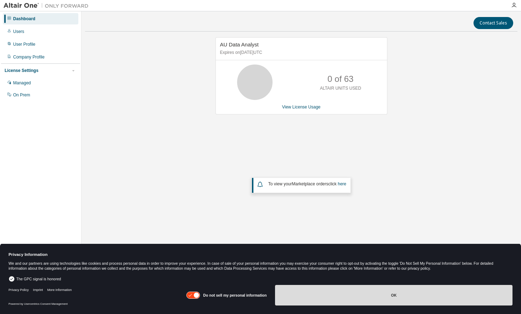
click at [389, 291] on button "OK" at bounding box center [394, 295] width 238 height 21
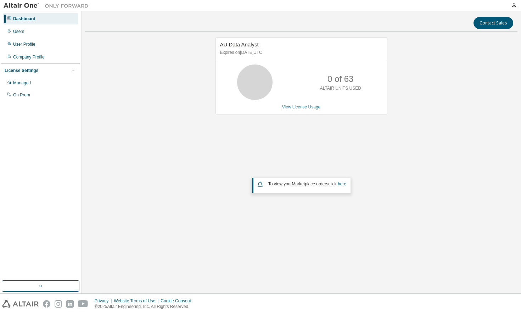
click at [299, 106] on link "View License Usage" at bounding box center [301, 107] width 39 height 5
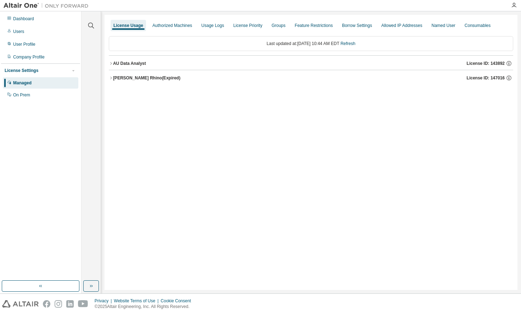
click at [112, 78] on icon "button" at bounding box center [111, 78] width 4 height 4
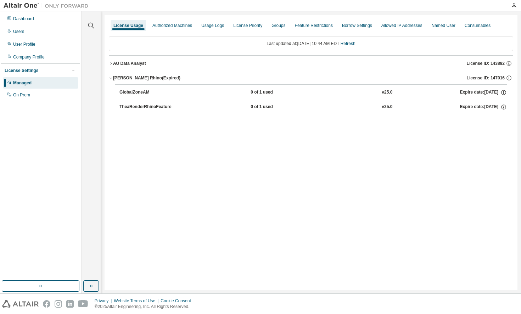
click at [166, 107] on div "TheaRenderRhinoFeature" at bounding box center [152, 107] width 64 height 6
click at [167, 106] on div "TheaRenderRhinoFeature" at bounding box center [152, 107] width 64 height 6
click at [504, 106] on icon "button" at bounding box center [504, 107] width 6 height 6
click at [442, 118] on div "Last updated at: [DATE] 10:44 AM EDT Refresh AU Data Analyst License ID: 143892…" at bounding box center [311, 77] width 405 height 90
click at [206, 25] on div "Usage Logs" at bounding box center [212, 26] width 23 height 6
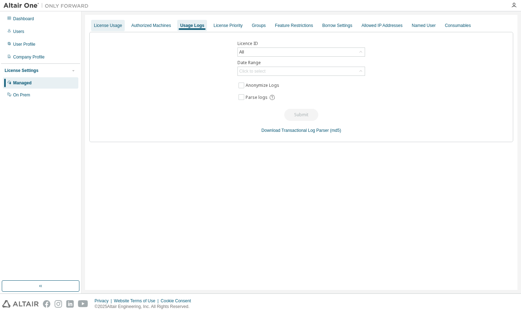
click at [119, 25] on div "License Usage" at bounding box center [108, 26] width 28 height 6
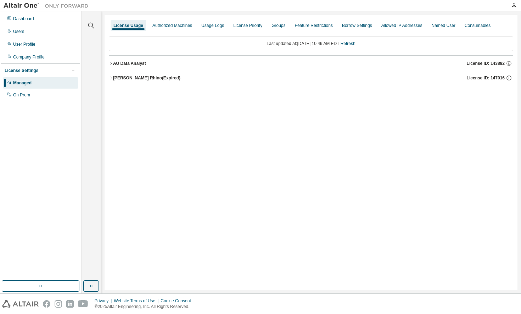
click at [495, 78] on span "License ID: 147016" at bounding box center [486, 78] width 38 height 6
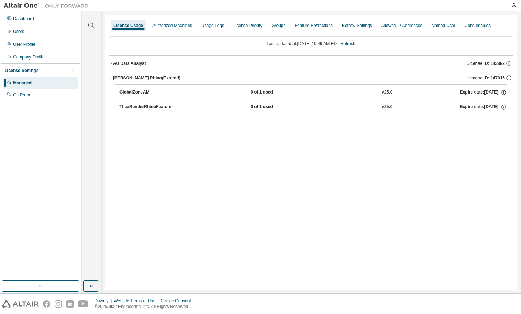
click at [454, 124] on div "License Usage Authorized Machines Usage Logs License Priority Groups Feature Re…" at bounding box center [311, 152] width 413 height 275
click at [213, 25] on div "Usage Logs" at bounding box center [212, 26] width 23 height 6
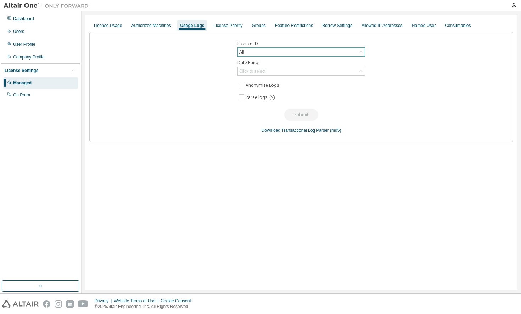
click at [248, 51] on div "All" at bounding box center [301, 52] width 127 height 9
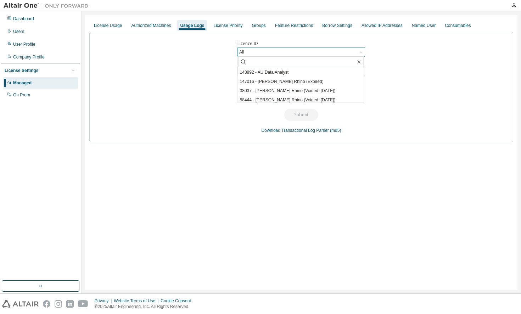
scroll to position [32, 0]
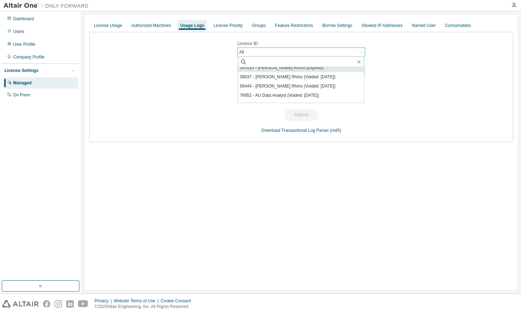
click at [290, 70] on li "147016 - [PERSON_NAME] Rhino (Expired)" at bounding box center [301, 67] width 126 height 9
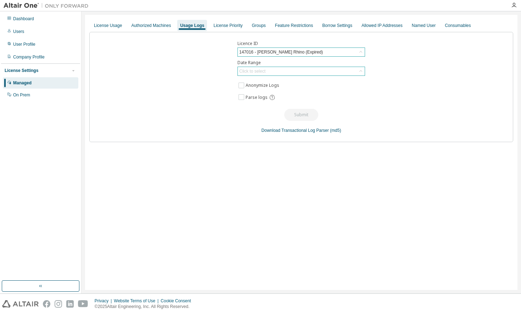
click at [268, 73] on div "Click to select" at bounding box center [301, 71] width 127 height 9
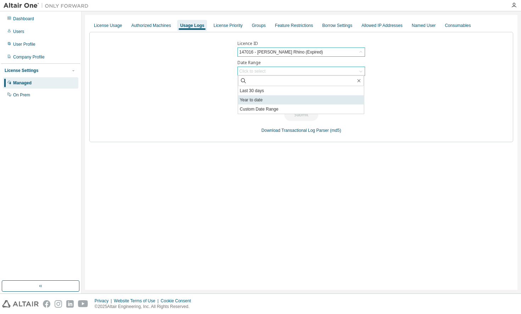
click at [266, 100] on li "Year to date" at bounding box center [301, 99] width 126 height 9
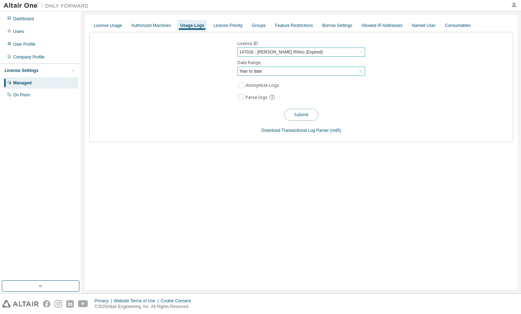
click at [293, 115] on button "Submit" at bounding box center [302, 115] width 34 height 12
click at [324, 29] on div "Borrow Settings" at bounding box center [338, 25] width 36 height 11
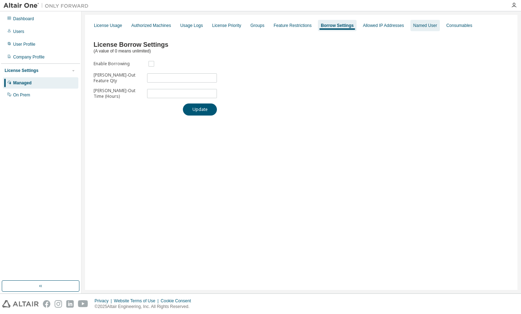
click at [414, 26] on div "Named User" at bounding box center [426, 26] width 24 height 6
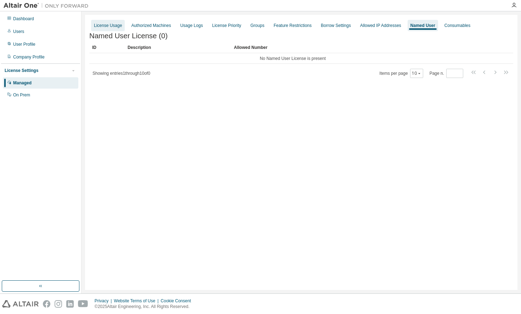
click at [107, 29] on div "License Usage" at bounding box center [108, 25] width 34 height 11
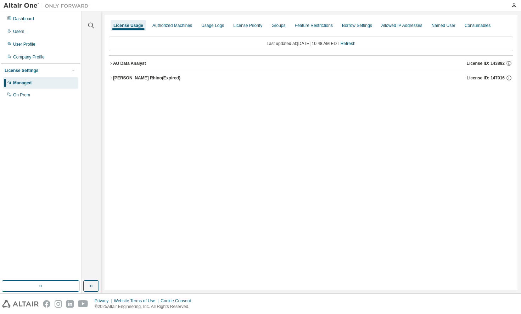
click at [123, 77] on div "[PERSON_NAME] Rhino (Expired)" at bounding box center [146, 78] width 67 height 6
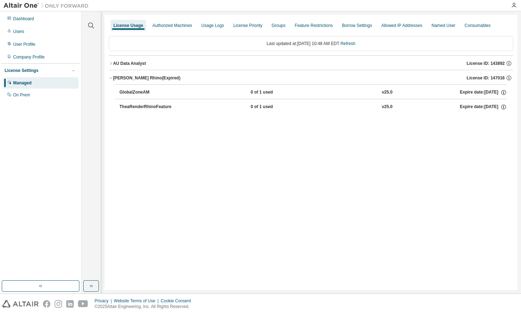
click at [144, 105] on div "TheaRenderRhinoFeature" at bounding box center [152, 107] width 64 height 6
click at [143, 106] on div "TheaRenderRhinoFeature" at bounding box center [152, 107] width 64 height 6
click at [21, 32] on div "Users" at bounding box center [18, 32] width 11 height 6
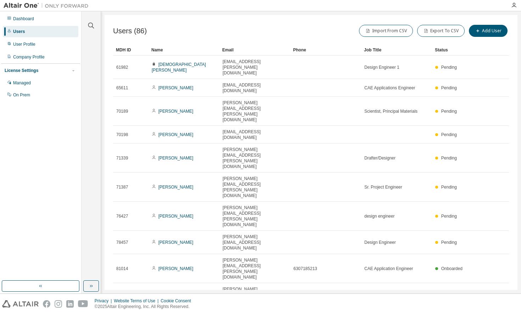
click at [18, 4] on img at bounding box center [48, 5] width 89 height 7
click at [23, 19] on div "Dashboard" at bounding box center [23, 19] width 21 height 6
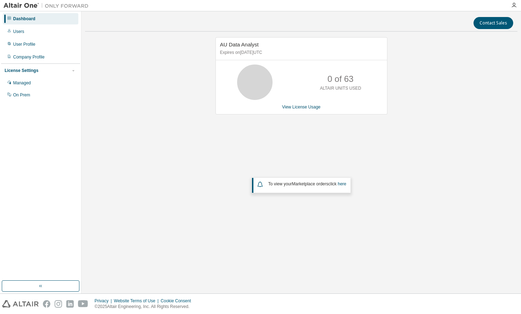
drag, startPoint x: 264, startPoint y: 45, endPoint x: 274, endPoint y: 57, distance: 16.2
click at [258, 142] on div "AU Data Analyst Expires on [DATE] UTC 0 of 63 ALTAIR UNITS USED View License Us…" at bounding box center [301, 139] width 433 height 204
click at [478, 22] on button "Contact Sales" at bounding box center [494, 23] width 40 height 12
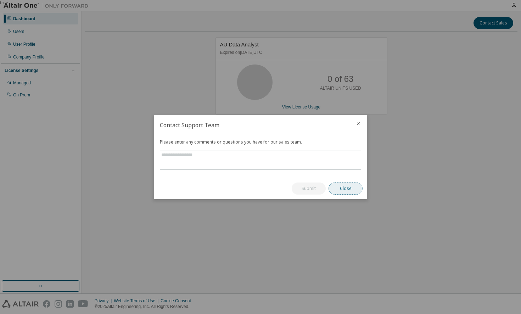
click at [347, 184] on button "Close" at bounding box center [346, 189] width 34 height 12
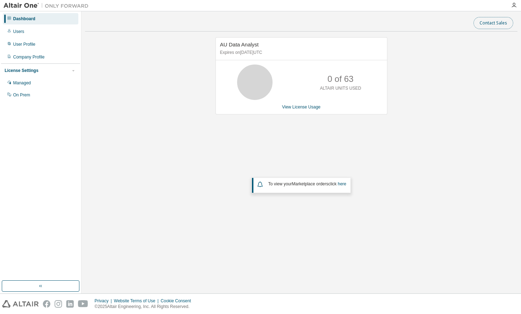
click at [486, 20] on button "Contact Sales" at bounding box center [494, 23] width 40 height 12
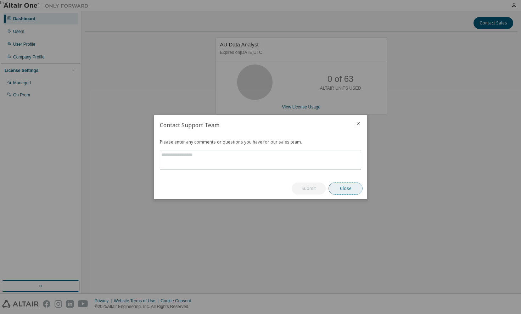
click at [338, 183] on button "Close" at bounding box center [346, 189] width 34 height 12
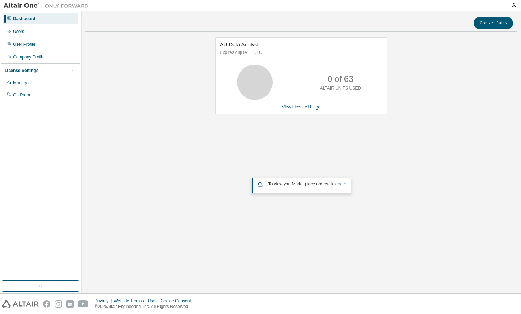
click at [20, 5] on img at bounding box center [48, 5] width 89 height 7
click at [25, 31] on div "Users" at bounding box center [41, 31] width 76 height 11
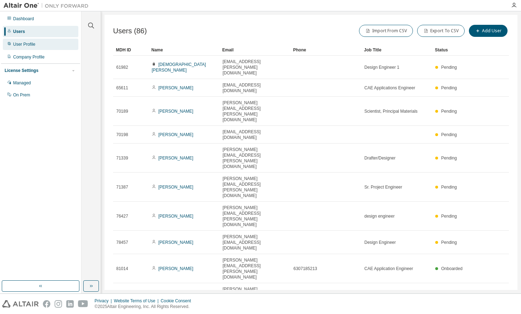
click at [25, 45] on div "User Profile" at bounding box center [24, 45] width 22 height 6
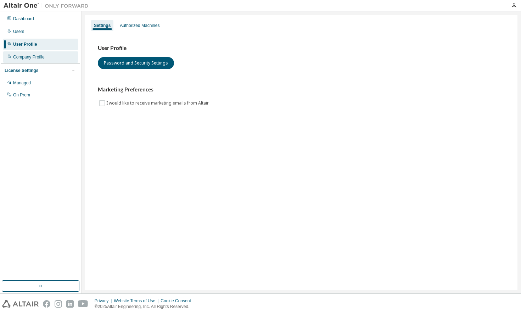
click at [23, 55] on div "Company Profile" at bounding box center [29, 57] width 32 height 6
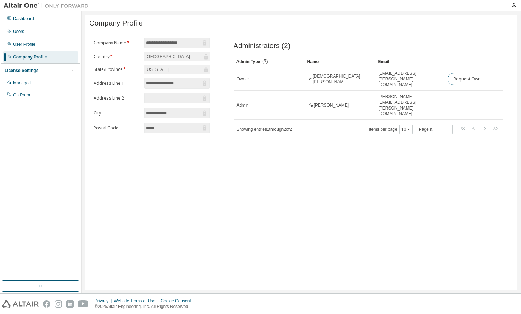
click at [27, 71] on div "License Settings" at bounding box center [22, 71] width 34 height 6
click at [20, 83] on div "Managed" at bounding box center [22, 83] width 18 height 6
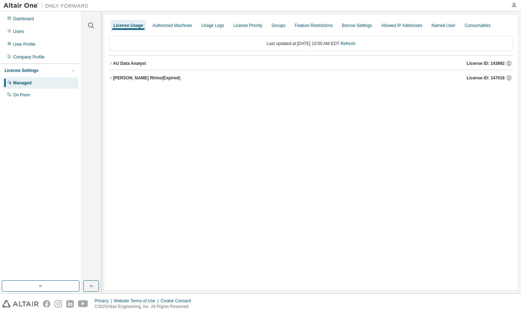
click at [127, 80] on div "[PERSON_NAME] Rhino (Expired)" at bounding box center [146, 78] width 67 height 6
